Goal: Transaction & Acquisition: Download file/media

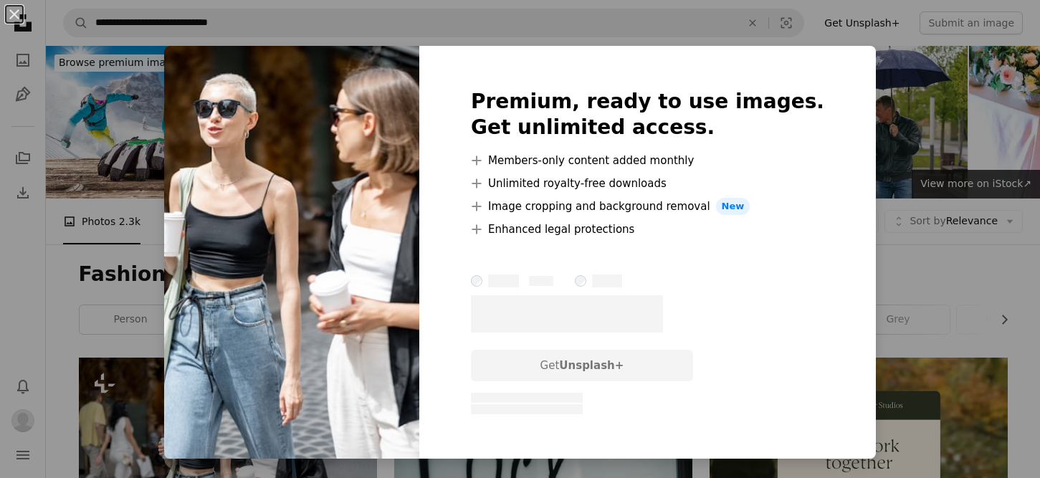
scroll to position [287, 0]
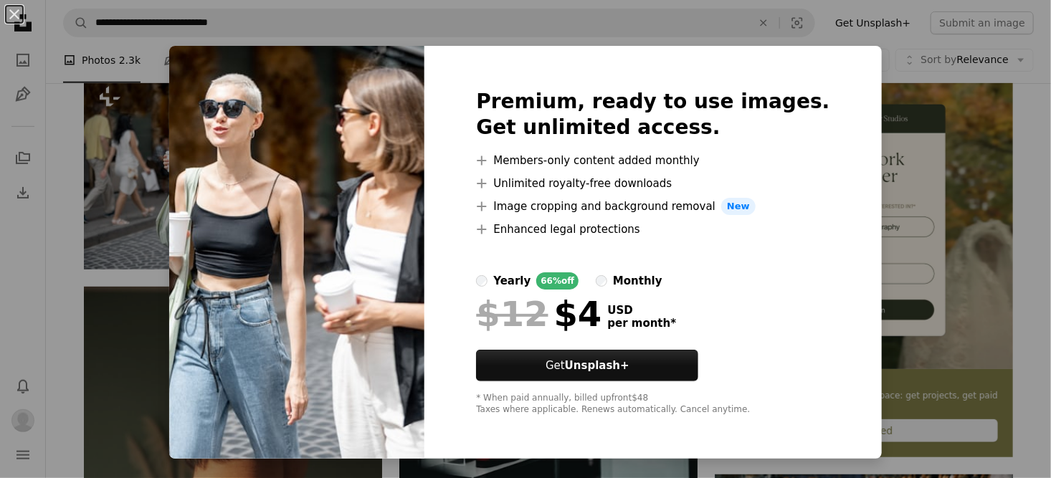
click at [961, 125] on div "An X shape Premium, ready to use images. Get unlimited access. A plus sign Memb…" at bounding box center [525, 239] width 1051 height 478
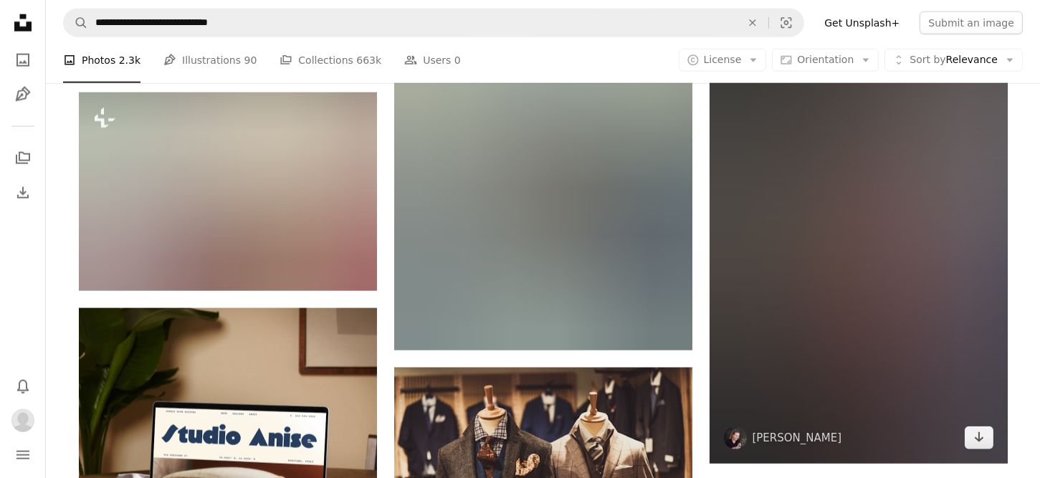
scroll to position [2509, 0]
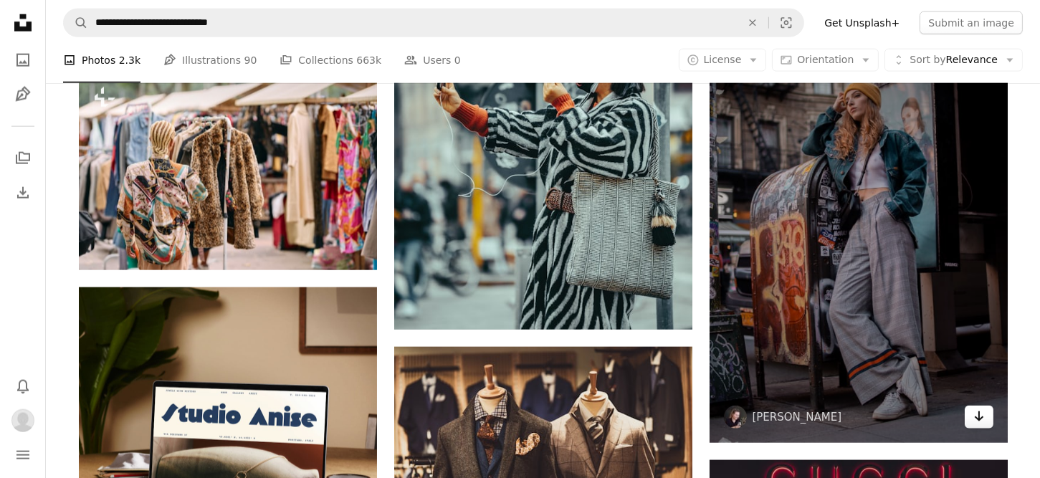
click at [974, 417] on icon "Arrow pointing down" at bounding box center [978, 416] width 11 height 17
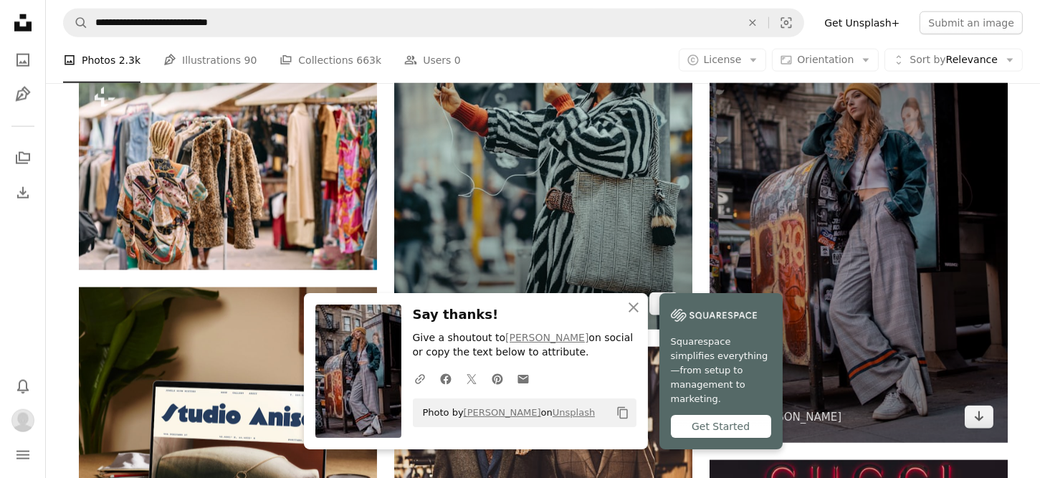
scroll to position [2867, 0]
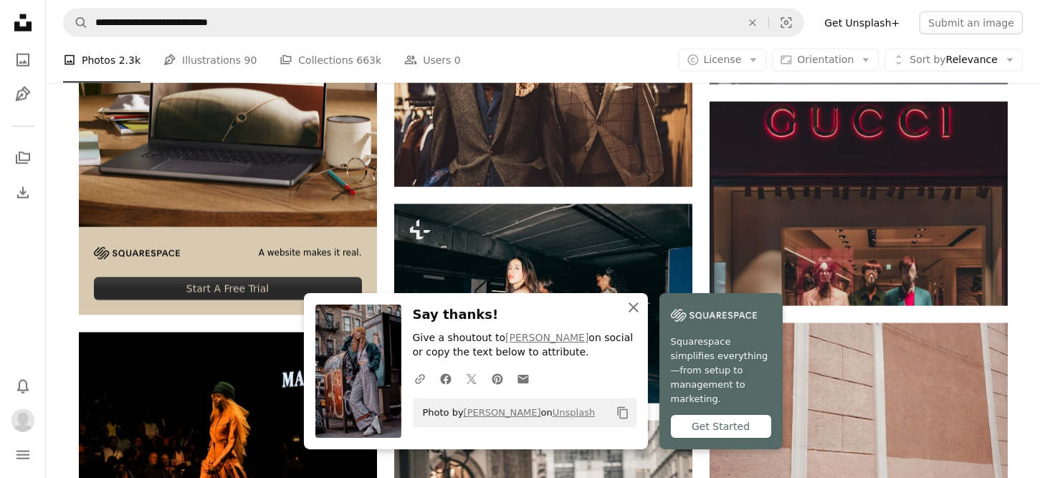
click at [636, 316] on icon "An X shape" at bounding box center [633, 307] width 17 height 17
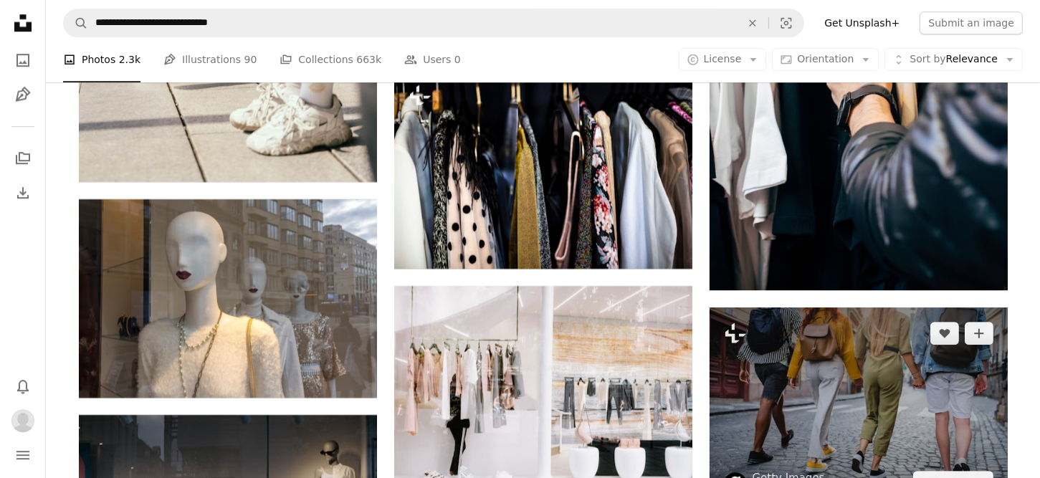
scroll to position [12974, 0]
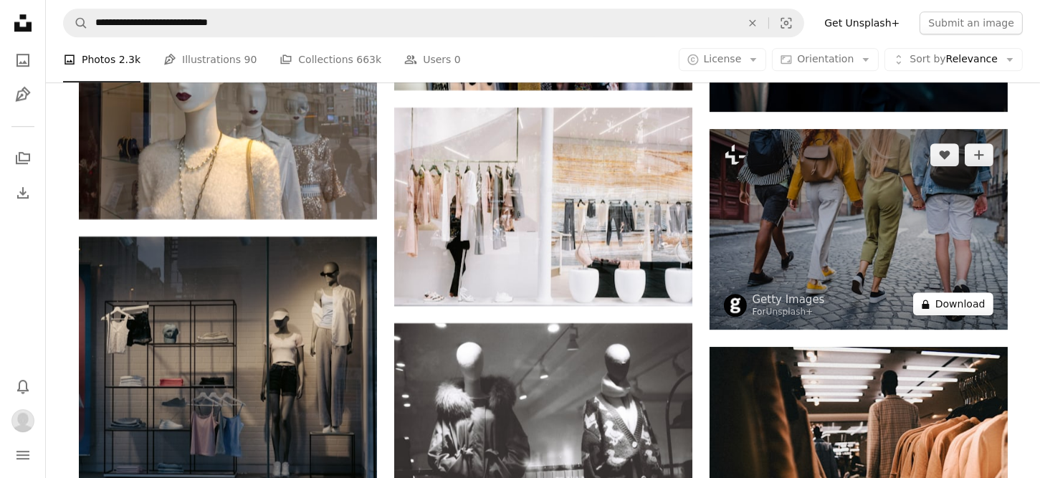
click at [951, 308] on button "A lock Download" at bounding box center [953, 303] width 80 height 23
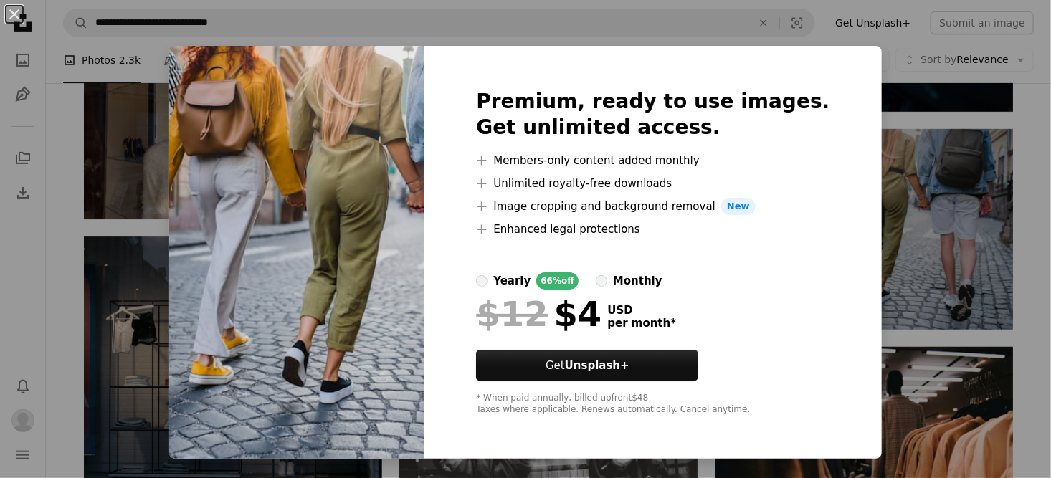
click at [934, 115] on div "An X shape Premium, ready to use images. Get unlimited access. A plus sign Memb…" at bounding box center [525, 239] width 1051 height 478
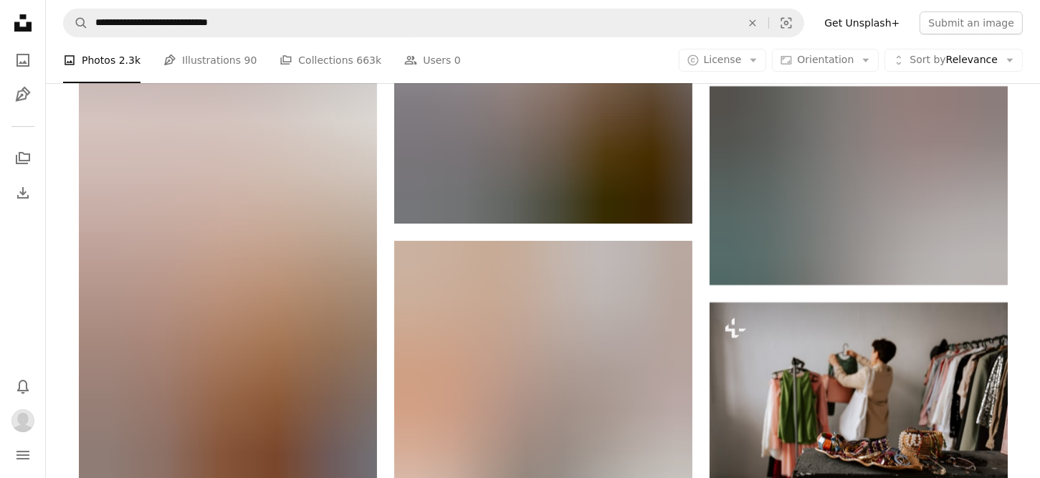
scroll to position [13905, 0]
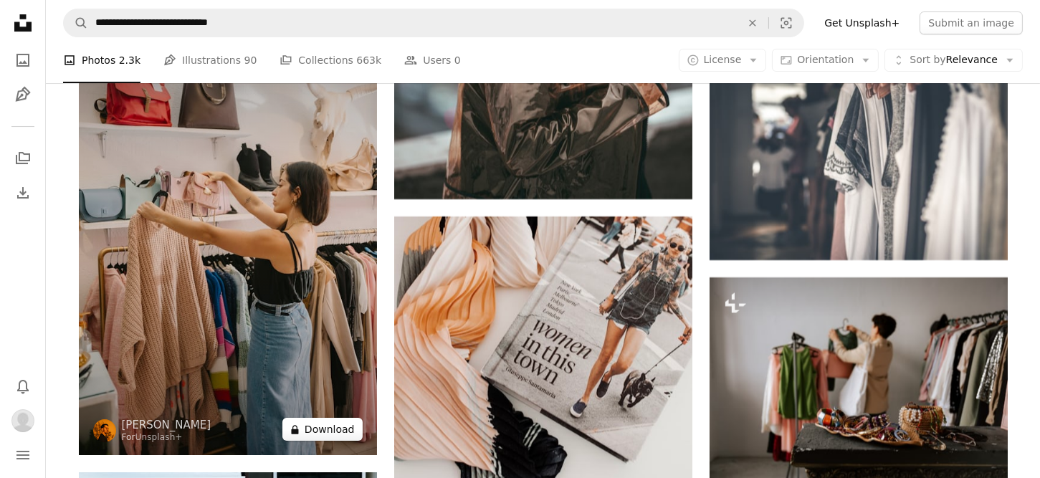
click at [344, 434] on button "A lock Download" at bounding box center [322, 429] width 80 height 23
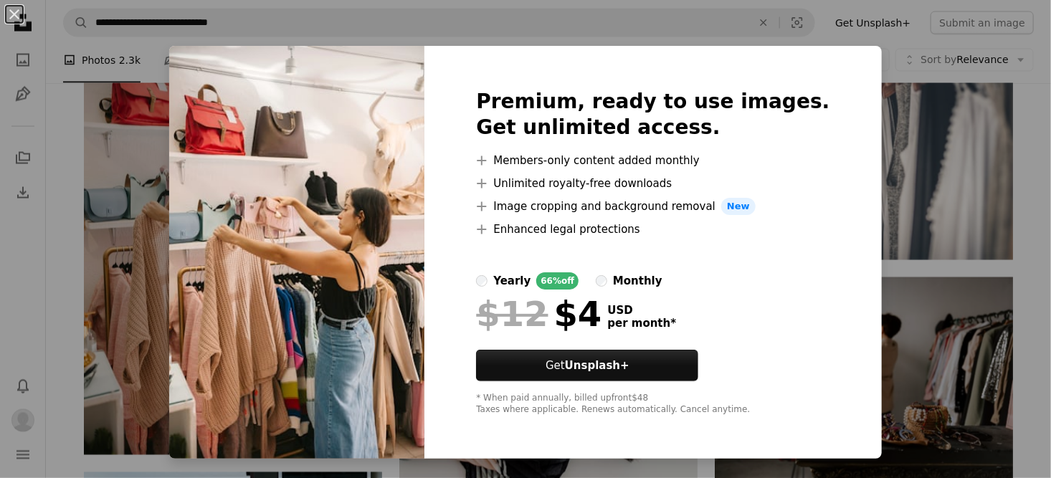
click at [917, 263] on div "An X shape Premium, ready to use images. Get unlimited access. A plus sign Memb…" at bounding box center [525, 239] width 1051 height 478
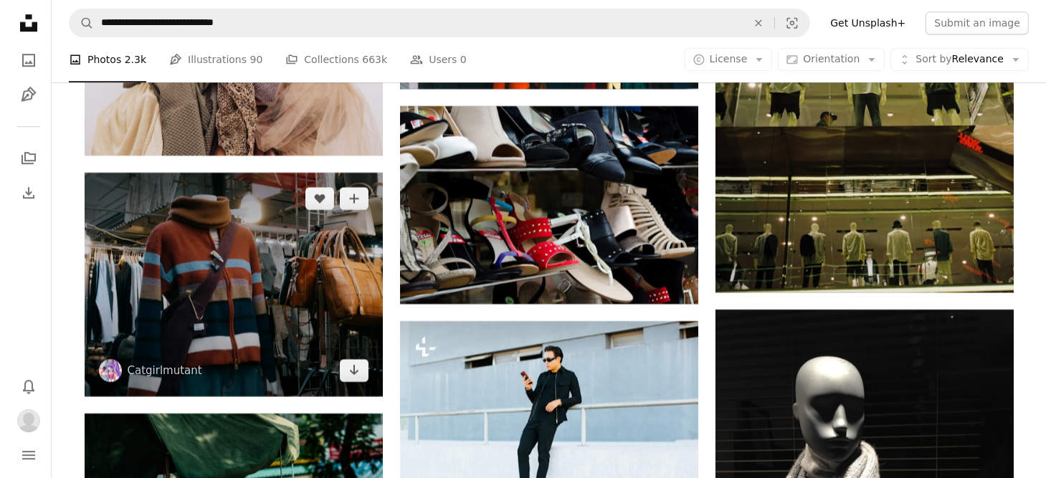
scroll to position [27238, 0]
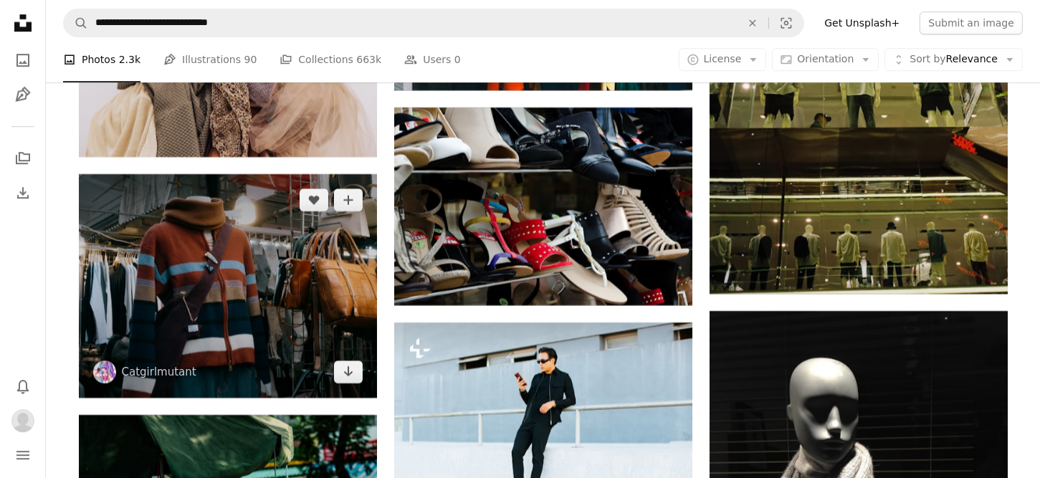
click at [313, 270] on img at bounding box center [228, 286] width 298 height 224
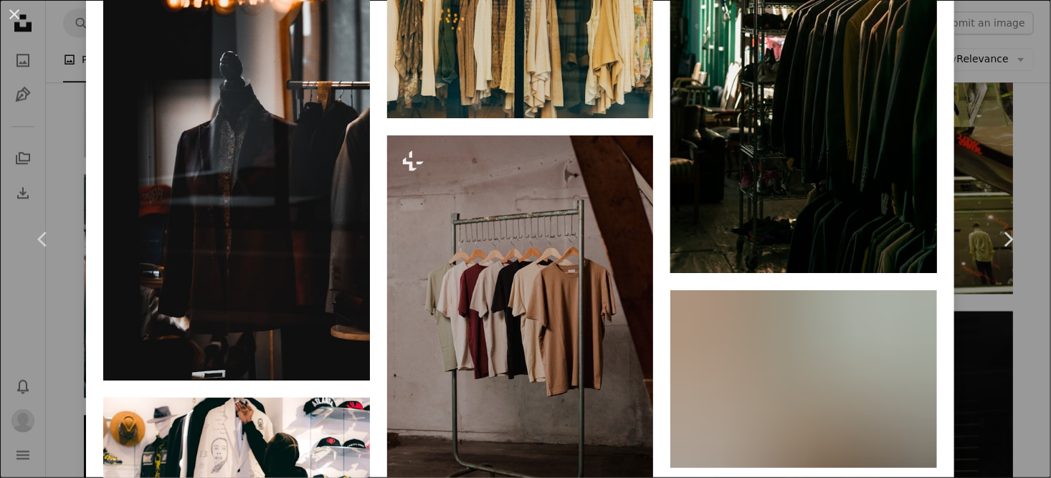
scroll to position [3584, 0]
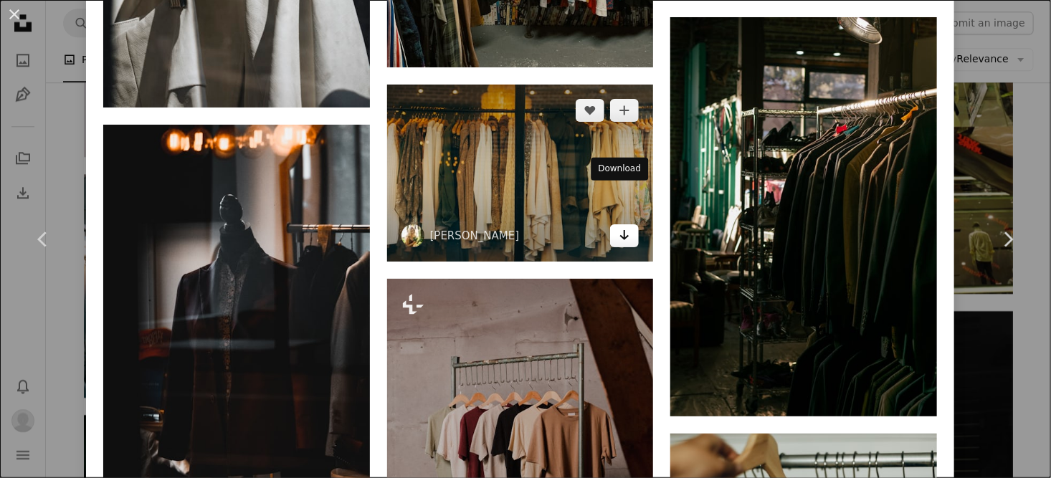
click at [621, 227] on icon "Arrow pointing down" at bounding box center [624, 235] width 11 height 17
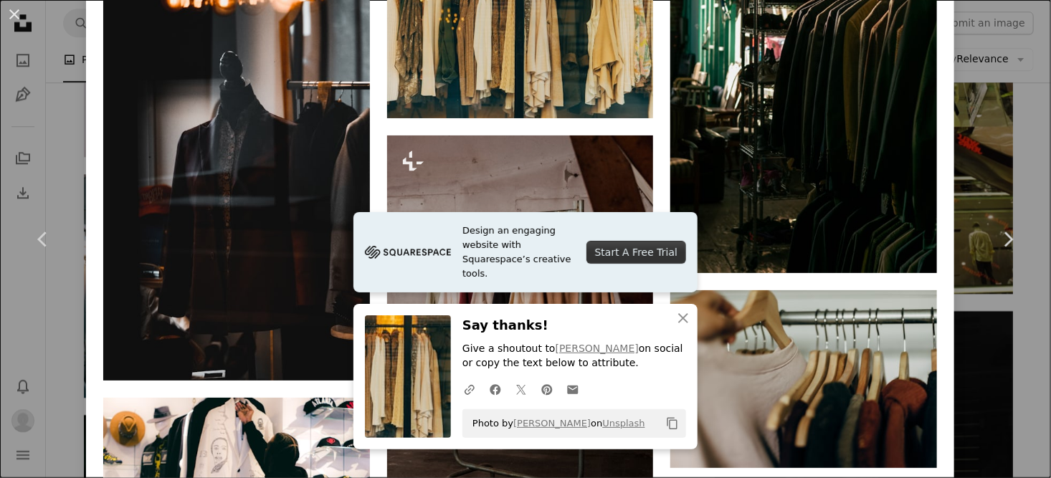
scroll to position [3871, 0]
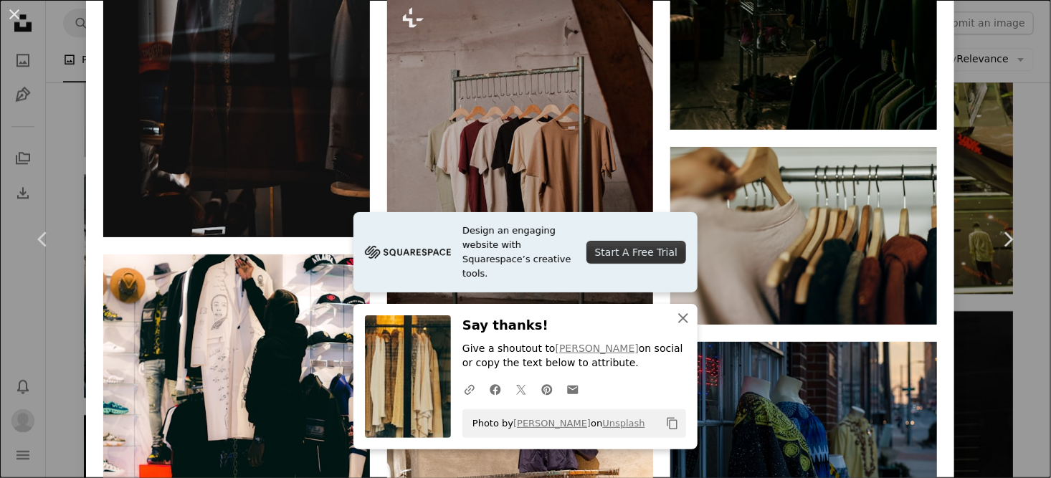
click at [678, 319] on icon "button" at bounding box center [683, 318] width 10 height 10
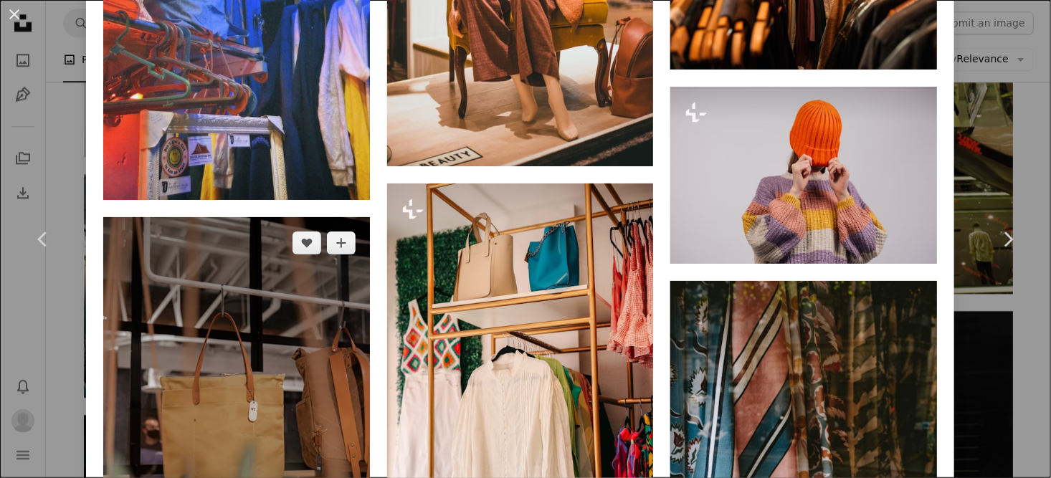
scroll to position [10823, 0]
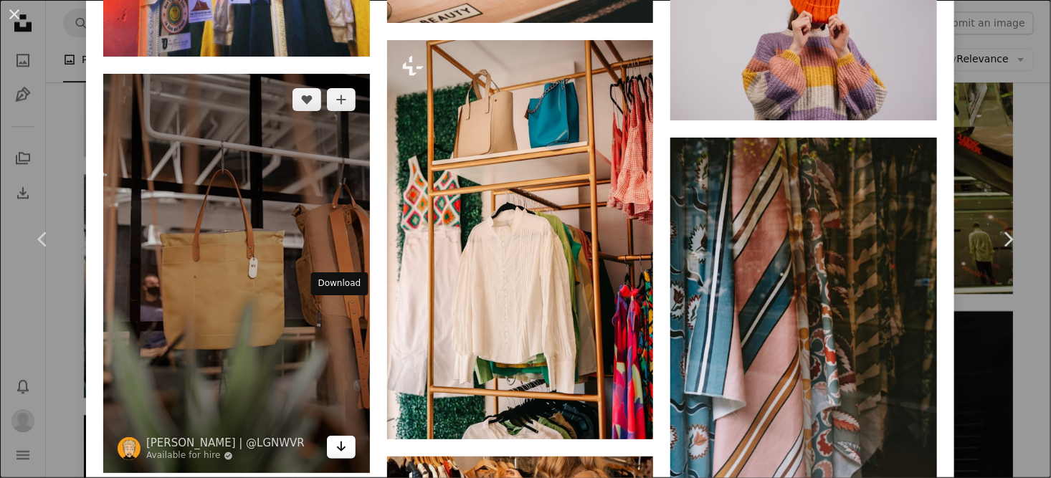
click at [340, 438] on icon "Arrow pointing down" at bounding box center [340, 446] width 11 height 17
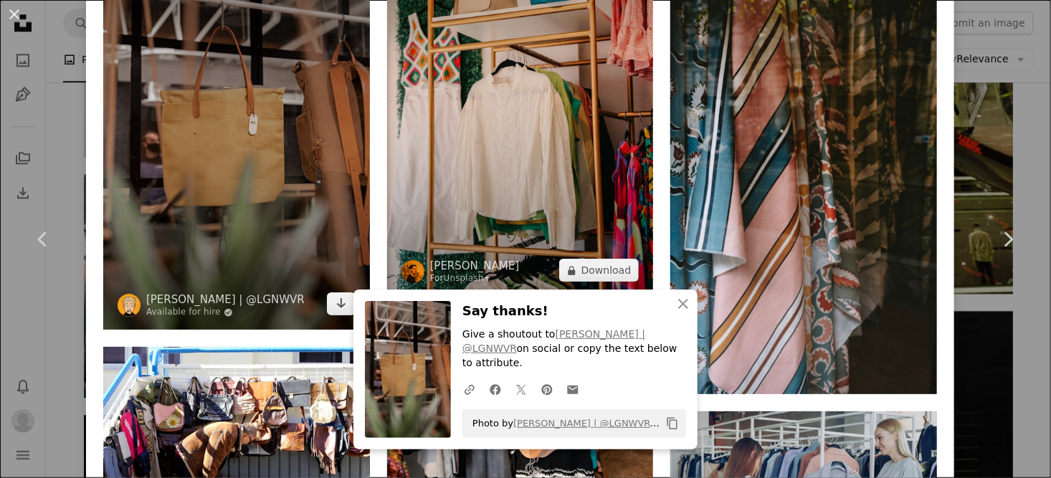
scroll to position [11110, 0]
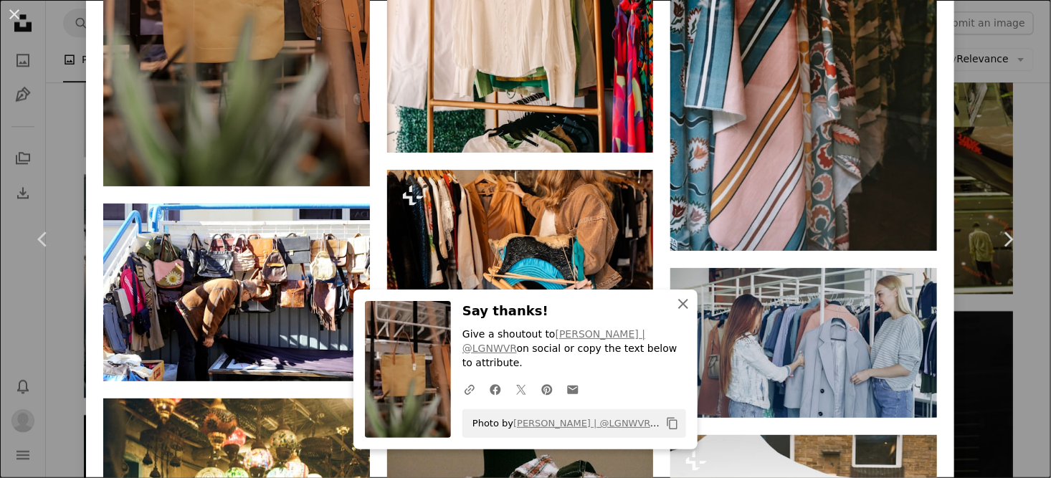
click at [669, 318] on button "An X shape Close" at bounding box center [683, 304] width 29 height 29
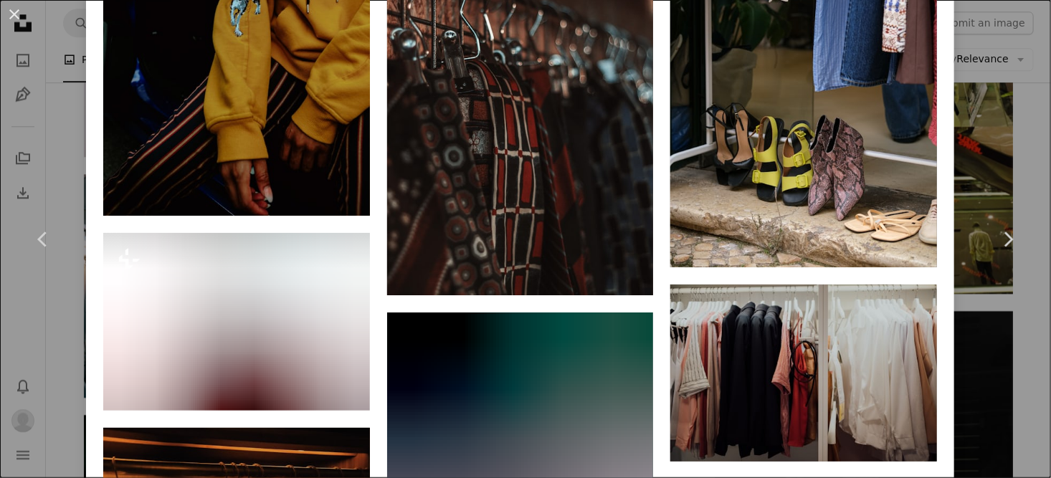
scroll to position [14909, 0]
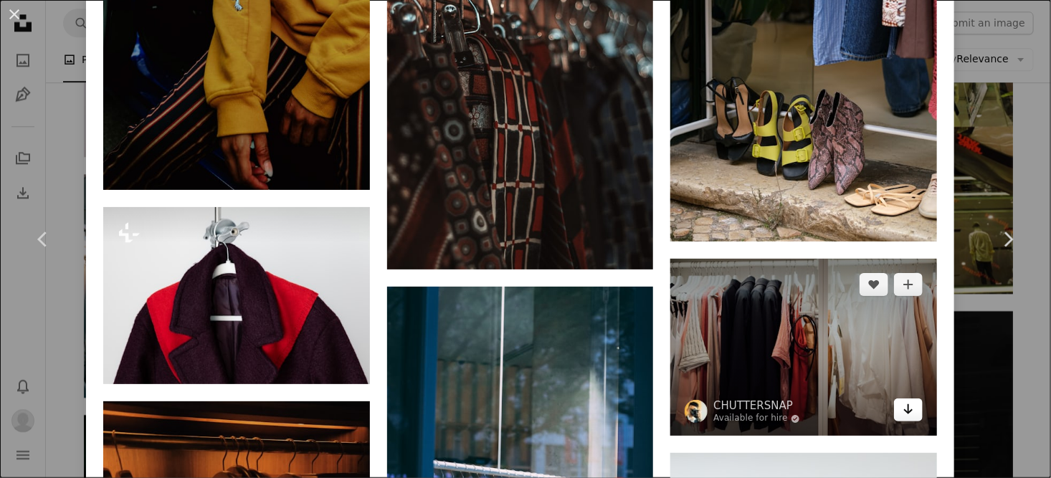
click at [902, 401] on icon "Arrow pointing down" at bounding box center [907, 409] width 11 height 17
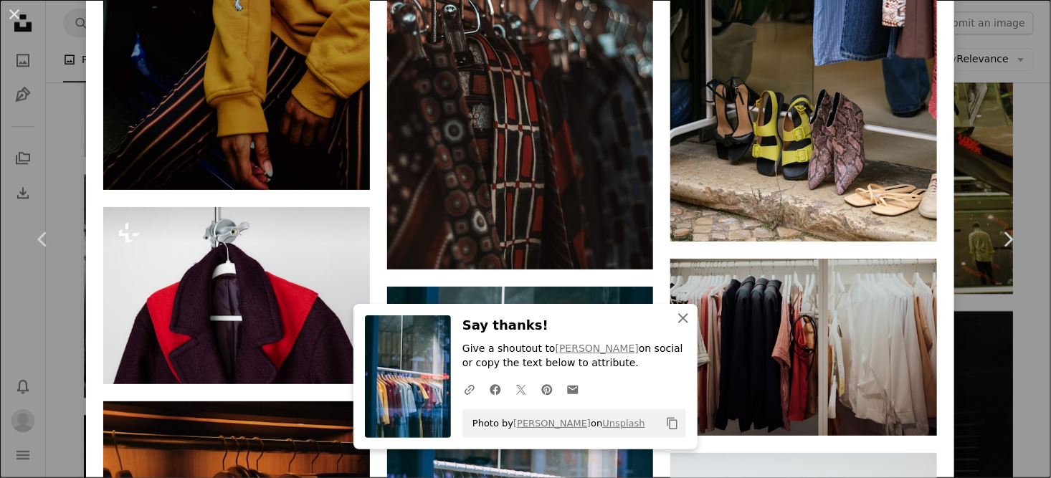
click at [677, 317] on icon "An X shape" at bounding box center [682, 318] width 17 height 17
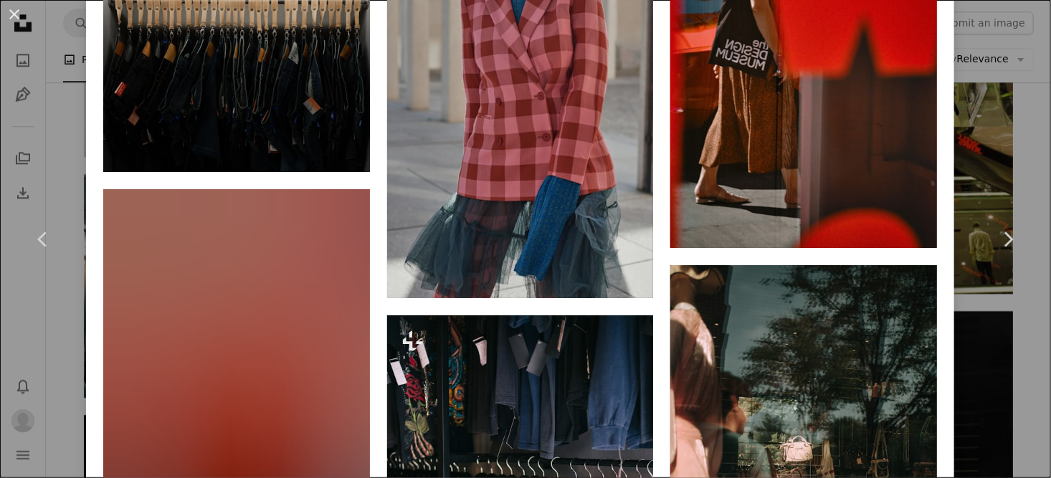
scroll to position [18278, 0]
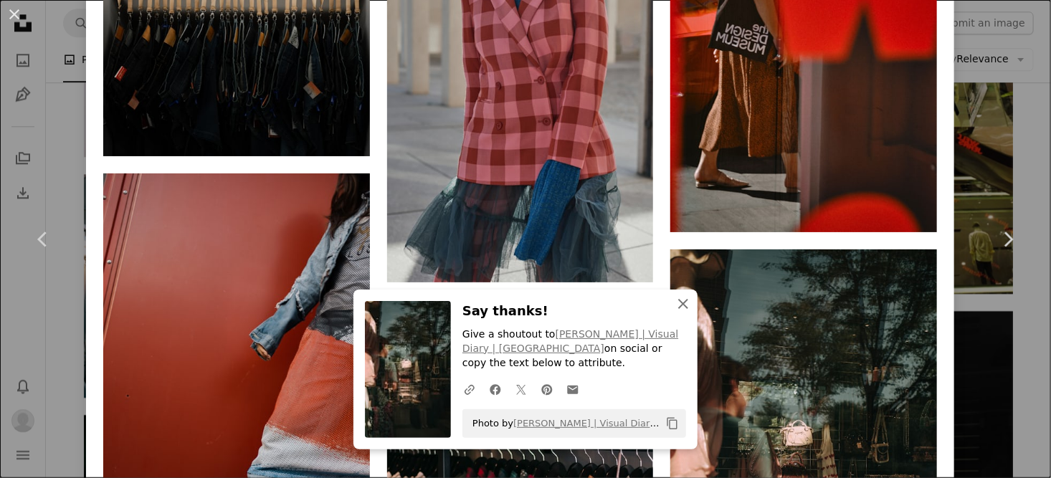
click at [674, 313] on icon "An X shape" at bounding box center [682, 303] width 17 height 17
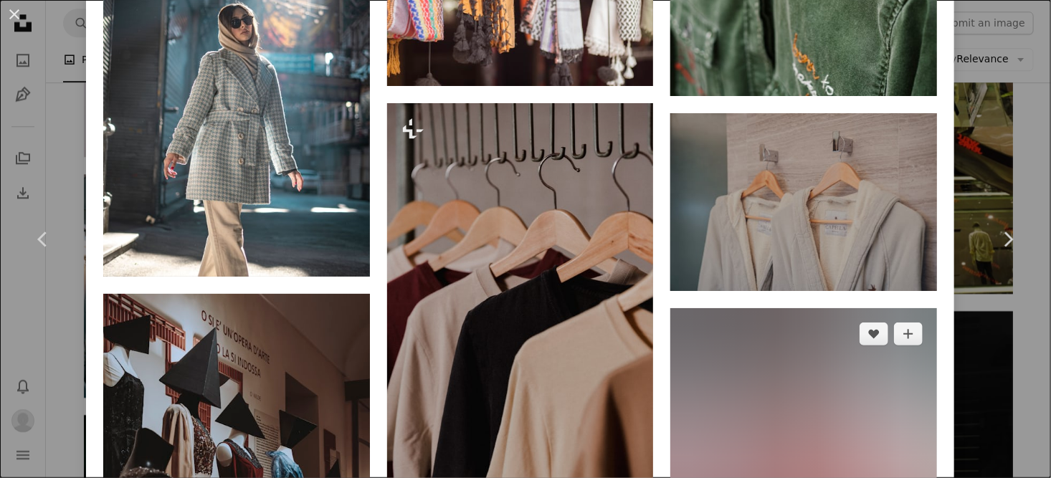
scroll to position [20213, 0]
